Goal: Information Seeking & Learning: Learn about a topic

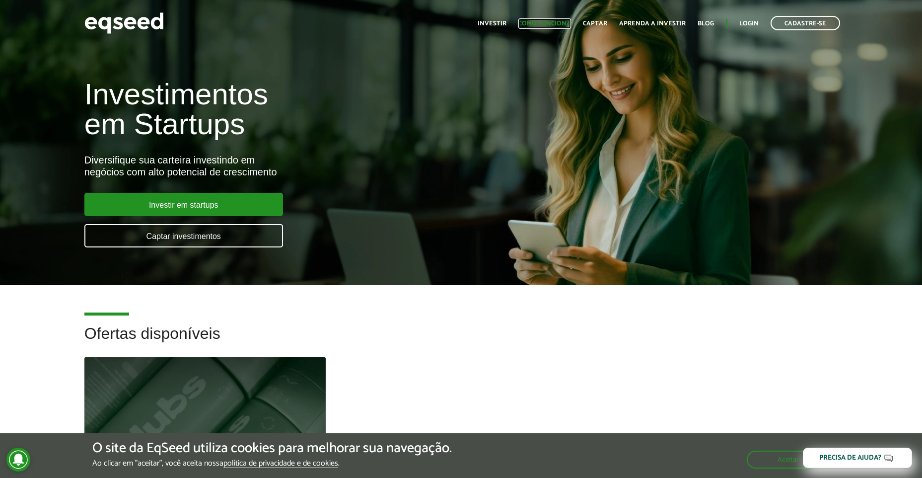
click at [555, 24] on link "Como funciona" at bounding box center [544, 23] width 53 height 6
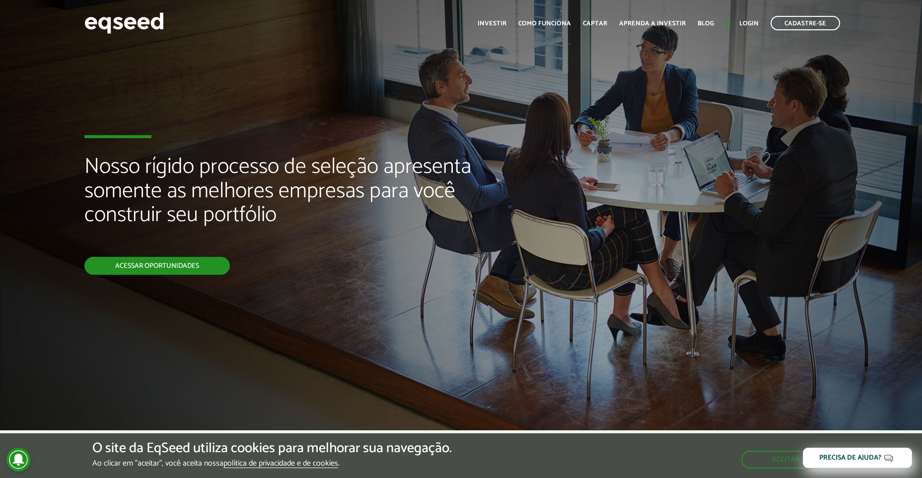
click at [128, 268] on link "Acessar oportunidades" at bounding box center [156, 266] width 145 height 18
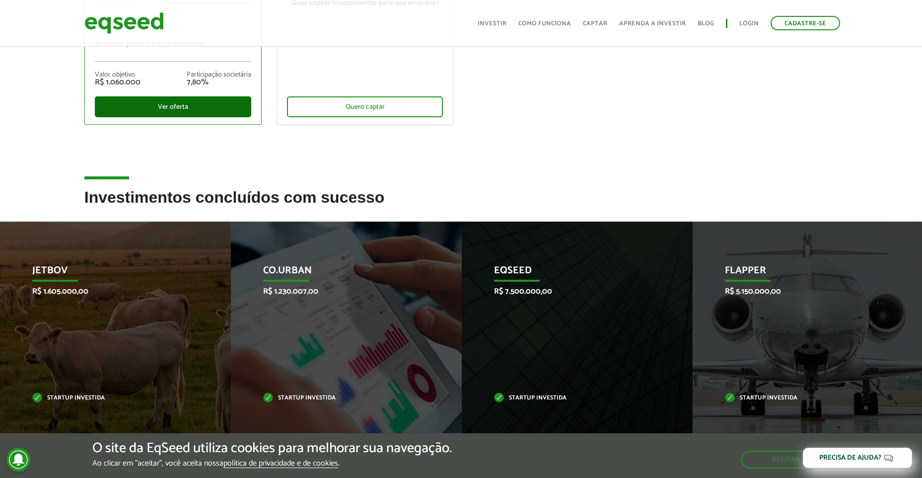
scroll to position [397, 0]
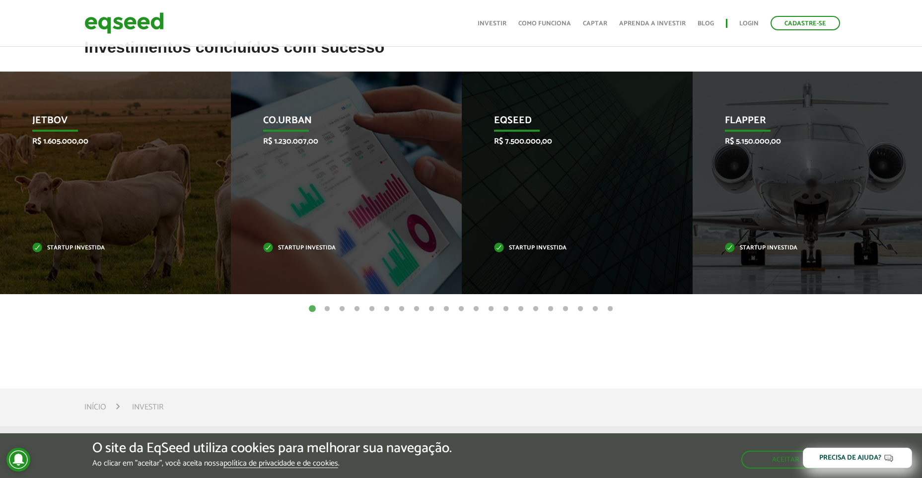
click at [328, 310] on button "2" at bounding box center [327, 309] width 10 height 10
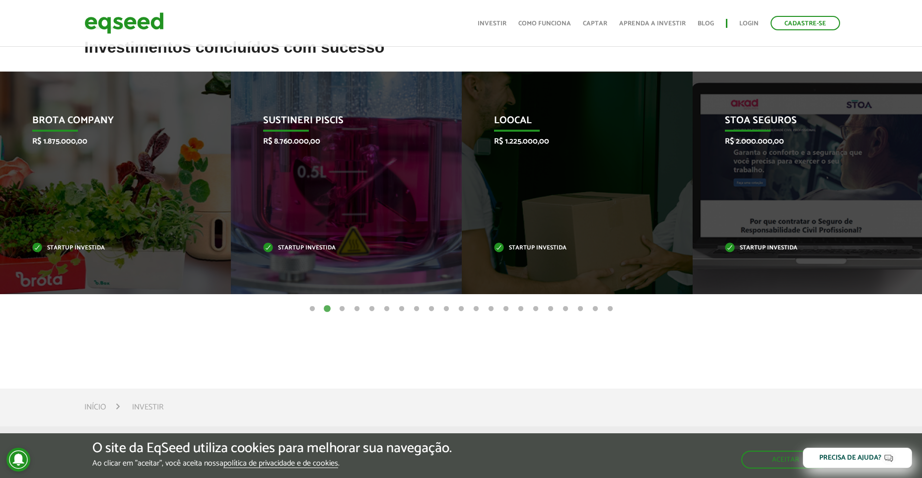
click at [343, 309] on button "3" at bounding box center [342, 309] width 10 height 10
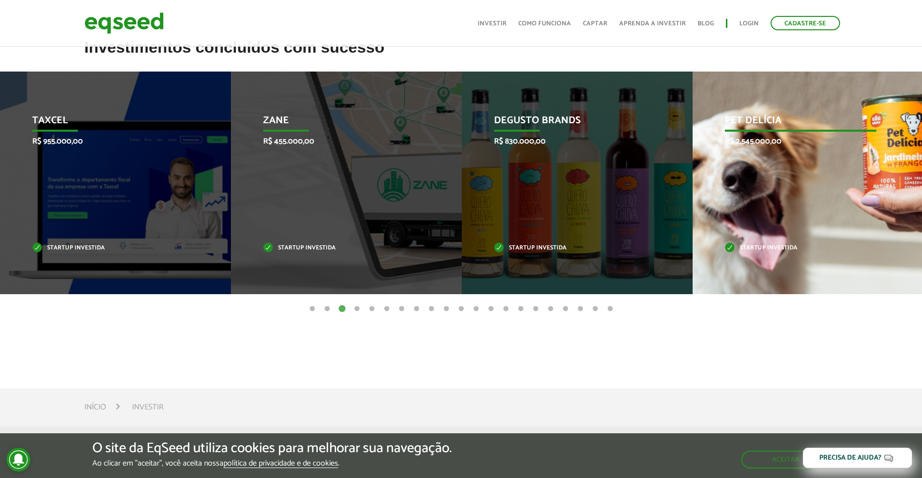
click at [783, 134] on div "Pet Delícia R$ 2.545.000,00 Startup investida" at bounding box center [801, 182] width 216 height 222
click at [752, 124] on p "Pet Delícia" at bounding box center [800, 123] width 151 height 17
click at [756, 245] on p "Startup investida" at bounding box center [800, 247] width 151 height 5
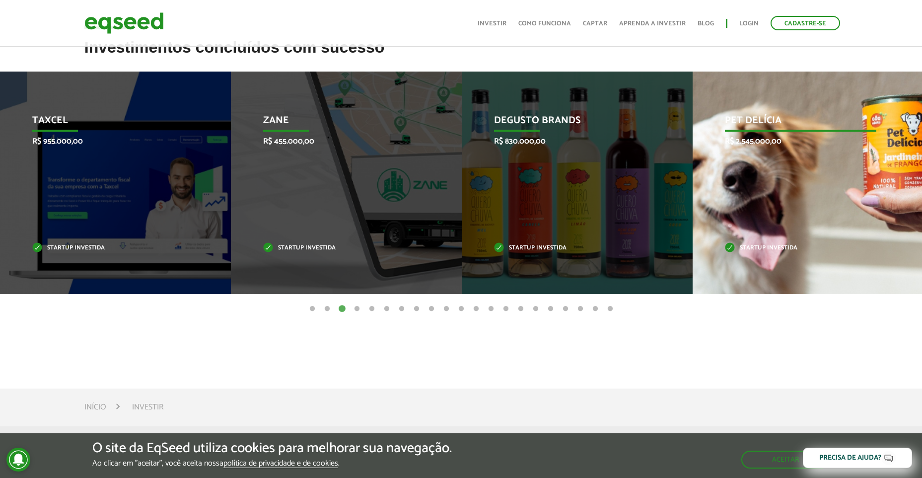
drag, startPoint x: 756, startPoint y: 245, endPoint x: 756, endPoint y: 265, distance: 19.9
click at [756, 254] on div "Pet Delícia R$ 2.545.000,00 Startup investida" at bounding box center [801, 182] width 216 height 222
click at [759, 217] on div "Pet Delícia R$ 2.545.000,00 Startup investida" at bounding box center [801, 182] width 216 height 222
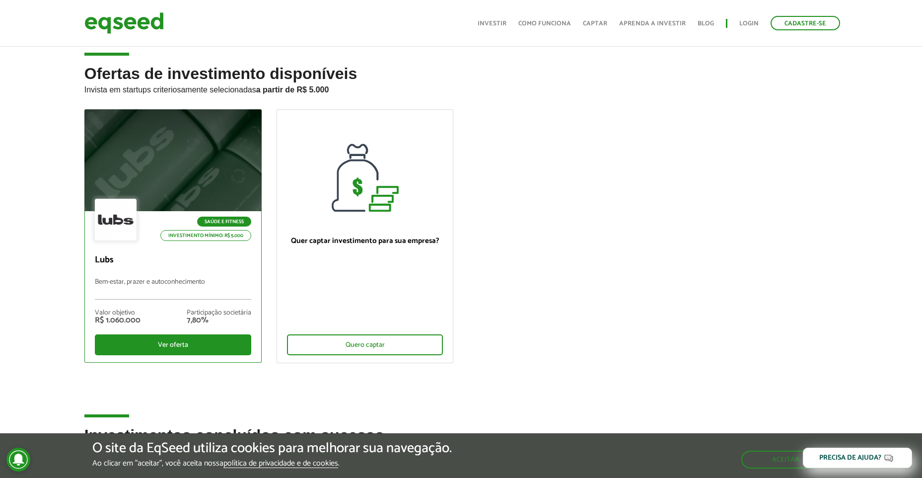
scroll to position [0, 0]
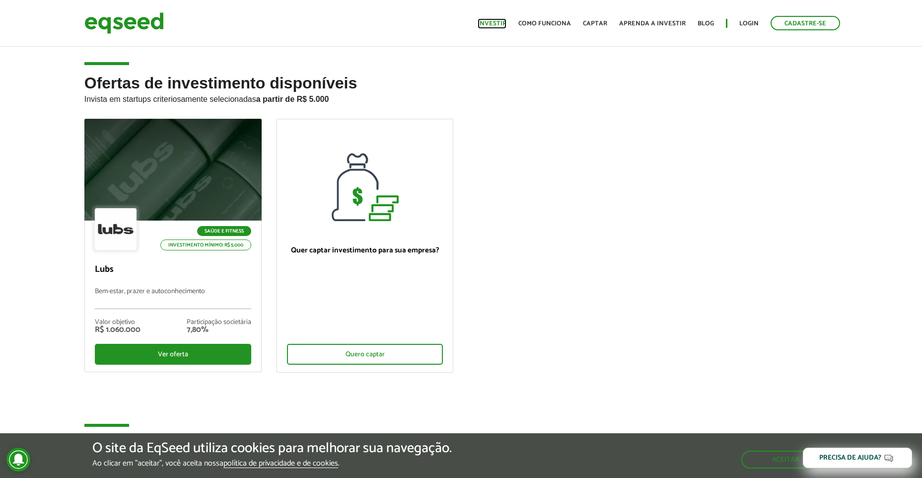
click at [499, 24] on link "Investir" at bounding box center [492, 23] width 29 height 6
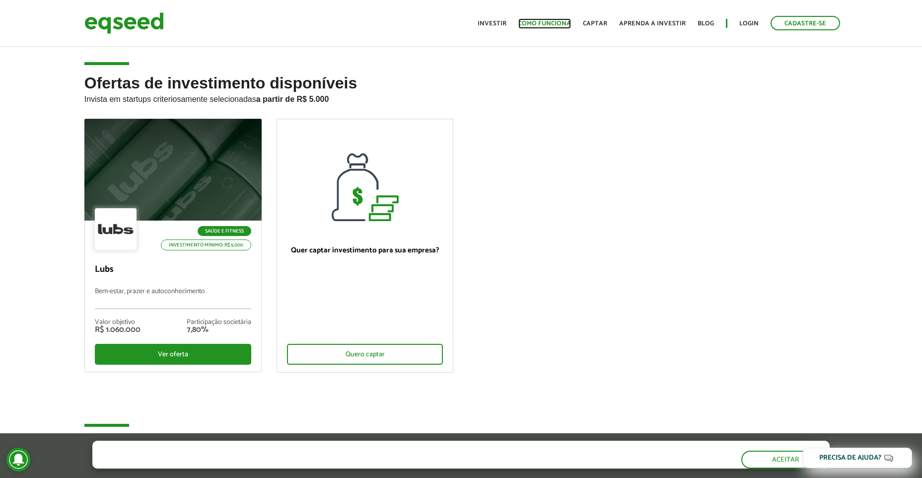
click at [534, 22] on link "Como funciona" at bounding box center [544, 23] width 53 height 6
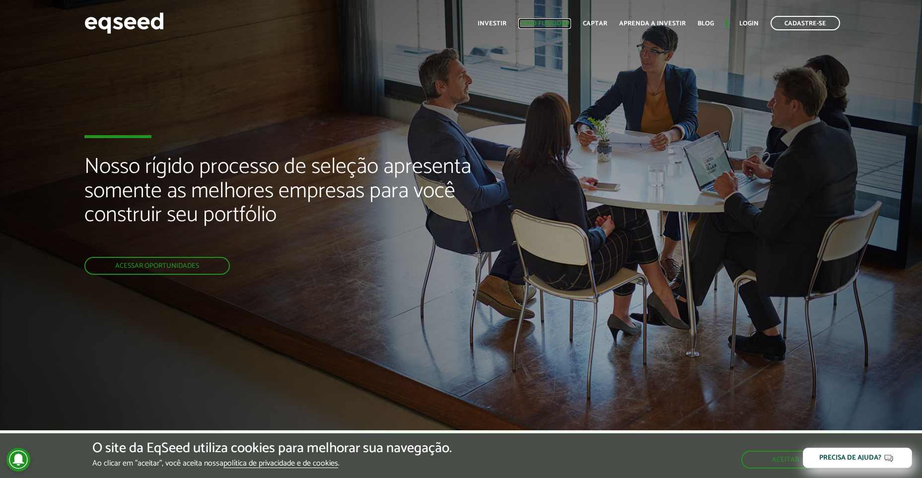
click at [554, 24] on link "Como funciona" at bounding box center [544, 23] width 53 height 6
